Goal: Entertainment & Leisure: Consume media (video, audio)

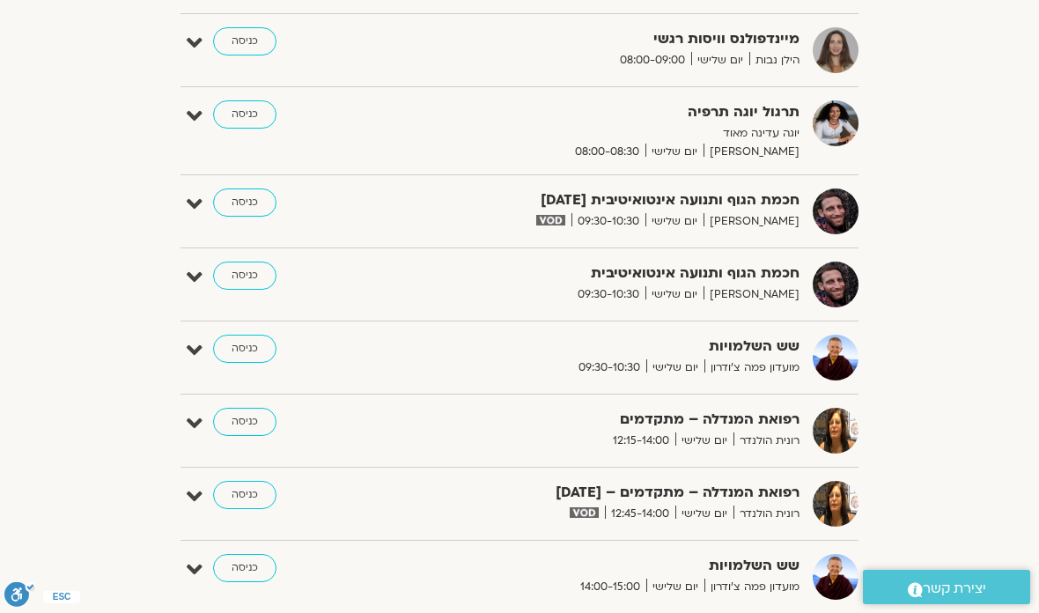
click at [243, 202] on link "כניסה" at bounding box center [244, 202] width 63 height 28
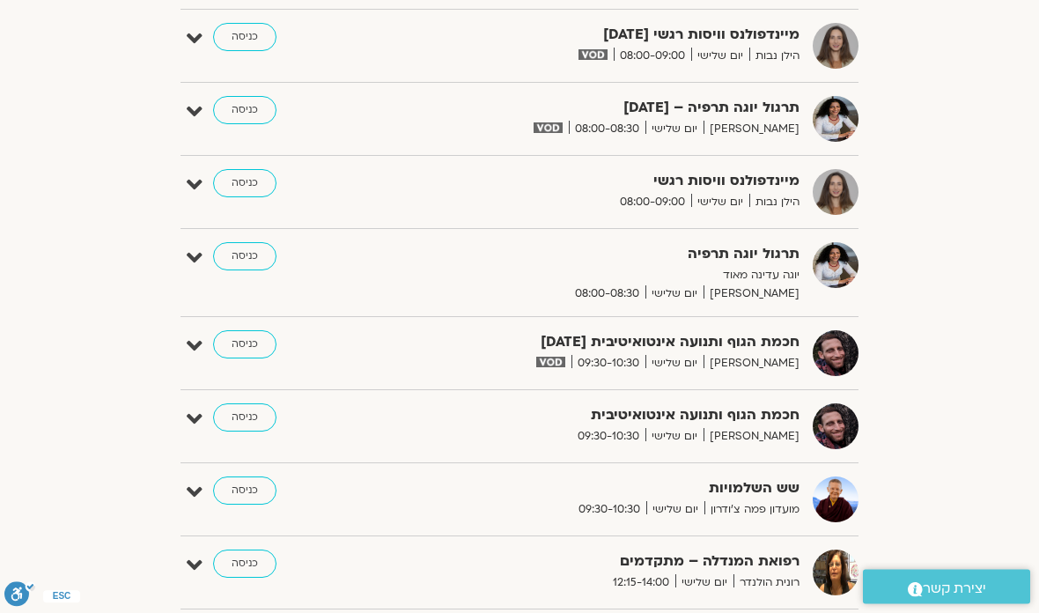
scroll to position [611, 0]
click at [249, 342] on link "כניסה" at bounding box center [244, 346] width 63 height 28
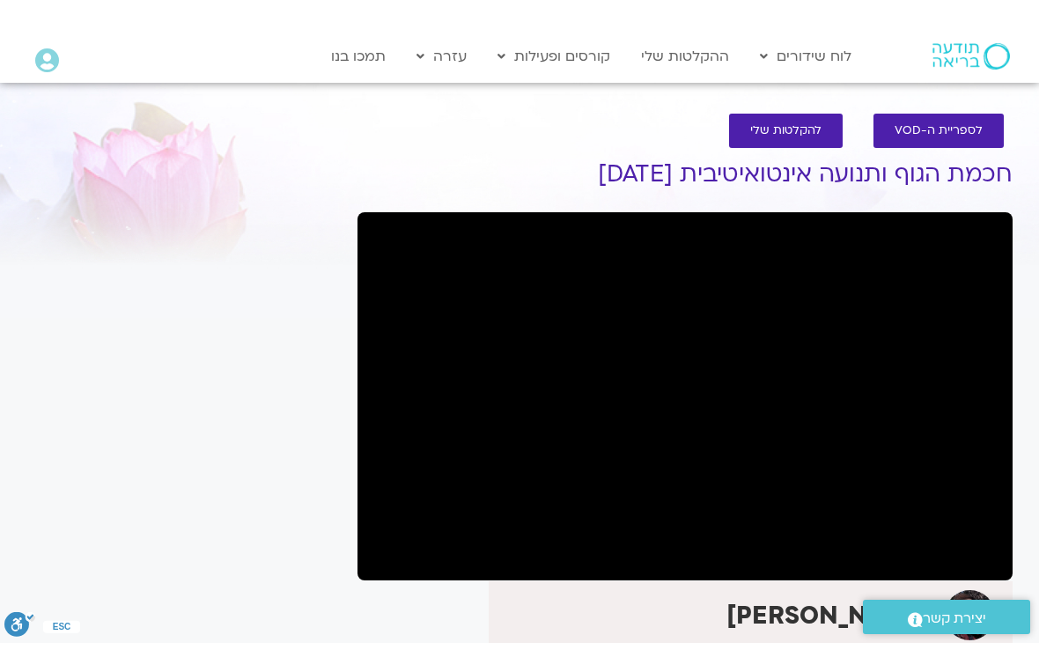
scroll to position [21, 0]
